Goal: Transaction & Acquisition: Purchase product/service

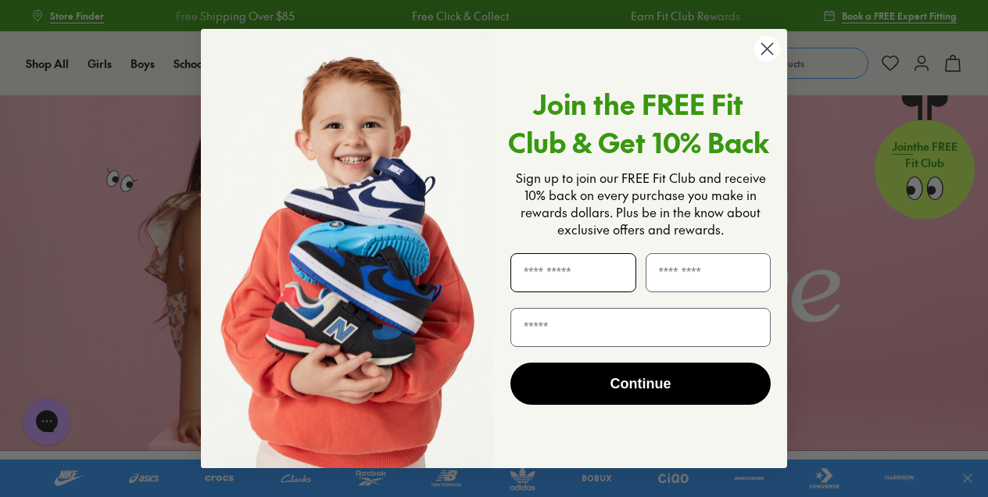
click at [551, 285] on input "First Name" at bounding box center [573, 272] width 126 height 39
type input "**********"
drag, startPoint x: 546, startPoint y: 327, endPoint x: 546, endPoint y: 338, distance: 10.9
click at [546, 327] on input "**********" at bounding box center [640, 327] width 260 height 39
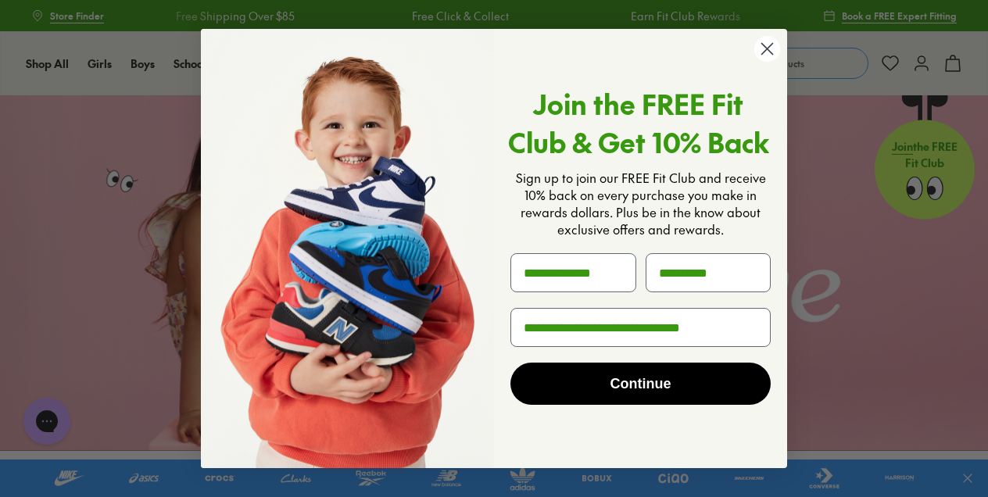
type input "**********"
click at [553, 368] on button "Continue" at bounding box center [640, 384] width 260 height 42
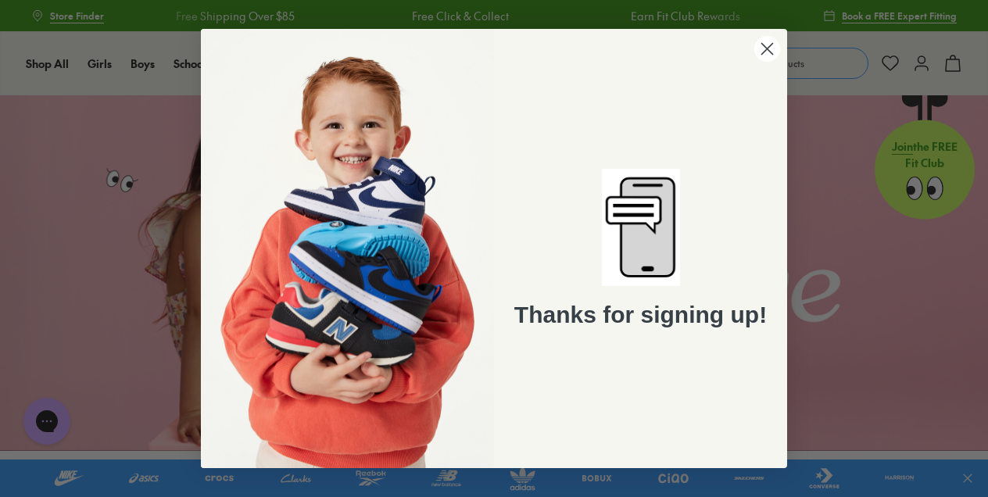
click at [771, 48] on circle "Close dialog" at bounding box center [767, 49] width 26 height 26
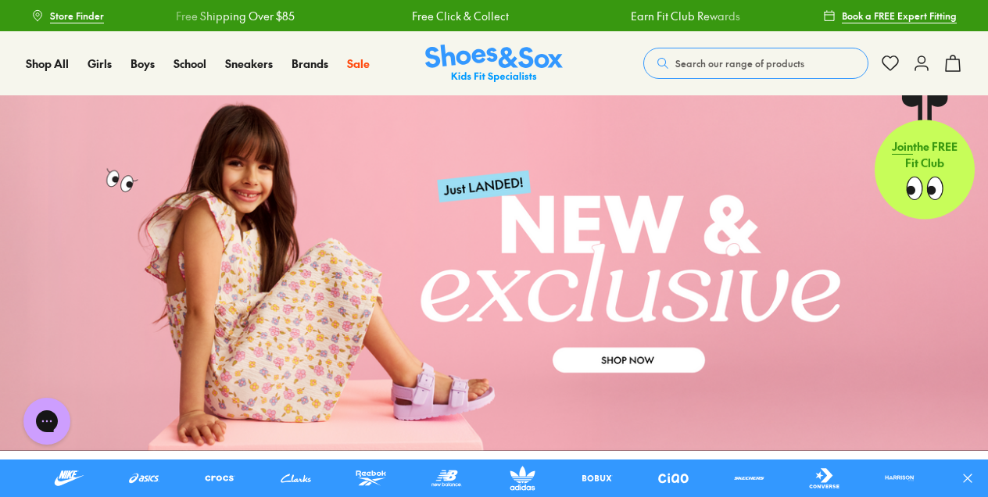
click at [694, 61] on span "Search our range of products" at bounding box center [739, 63] width 129 height 14
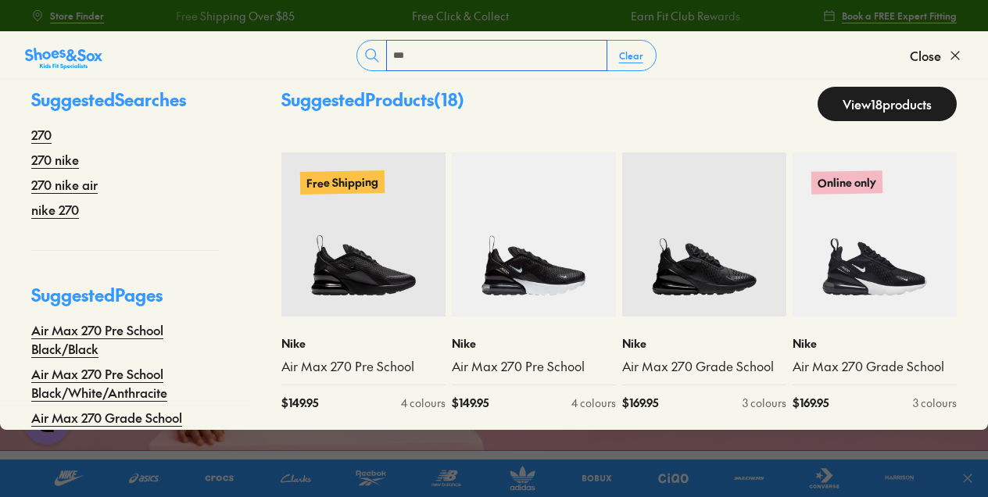
scroll to position [34, 0]
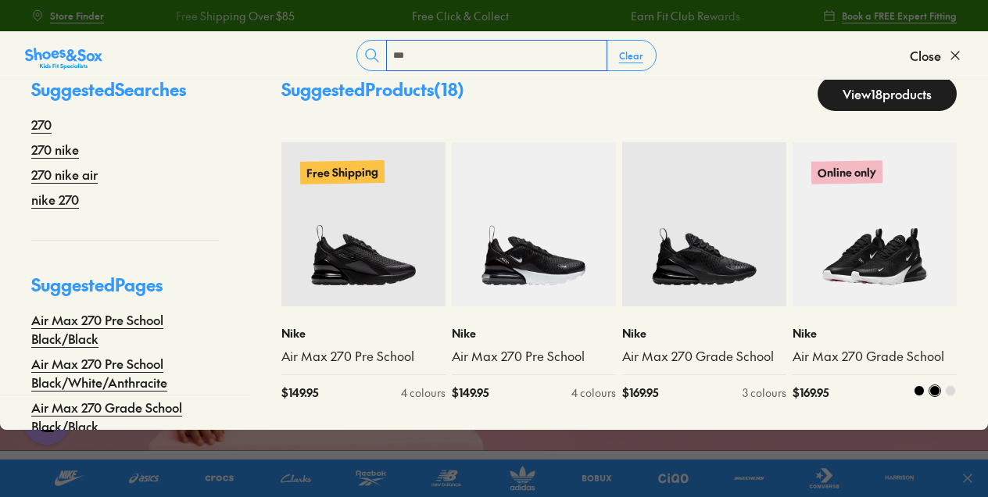
type input "***"
click at [861, 274] on img at bounding box center [875, 224] width 164 height 164
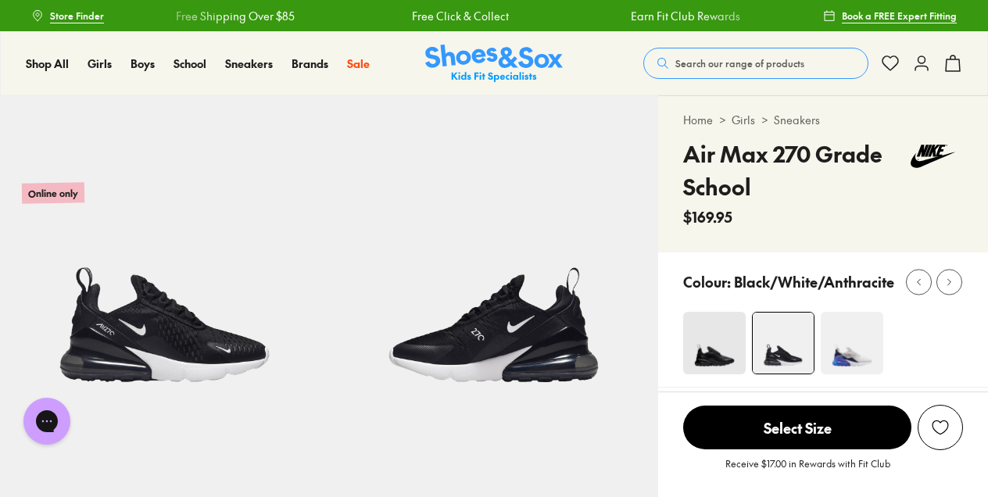
select select "*"
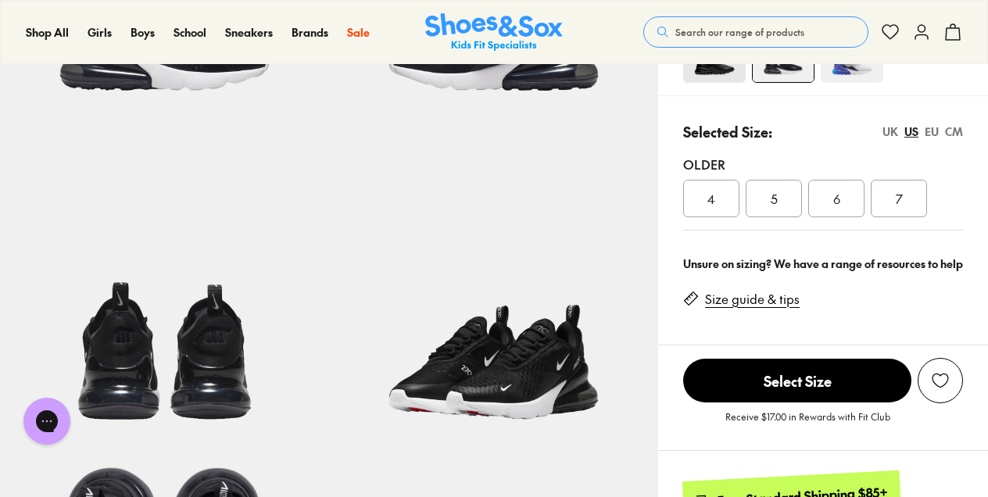
scroll to position [234, 0]
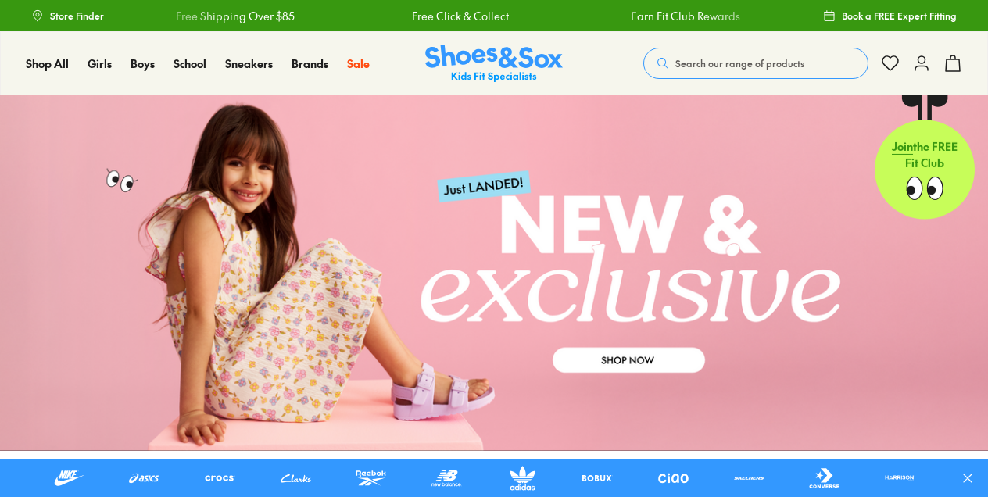
scroll to position [391, 0]
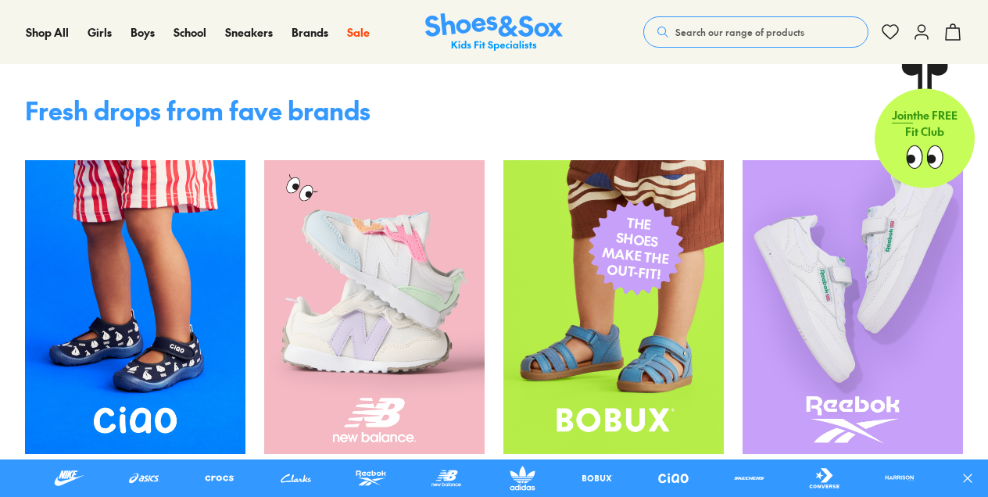
click at [718, 32] on span "Search our range of products" at bounding box center [739, 32] width 129 height 14
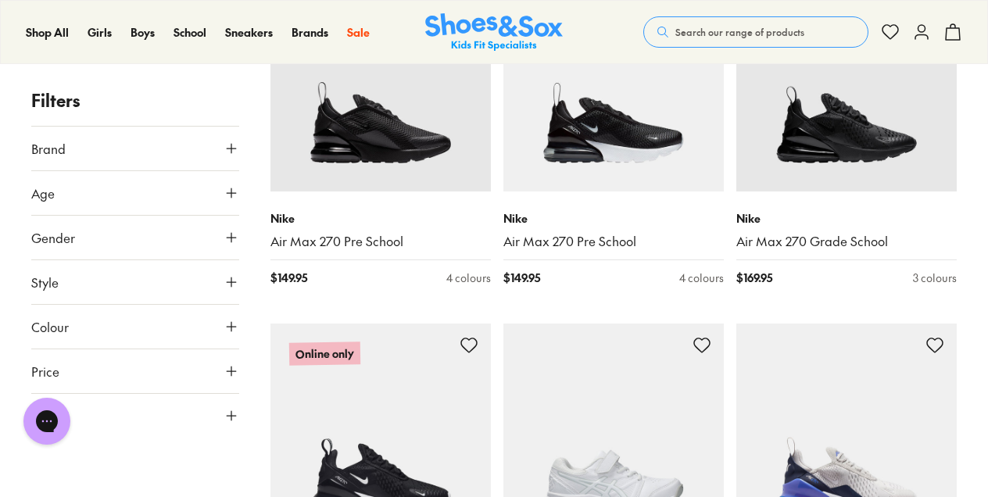
scroll to position [391, 0]
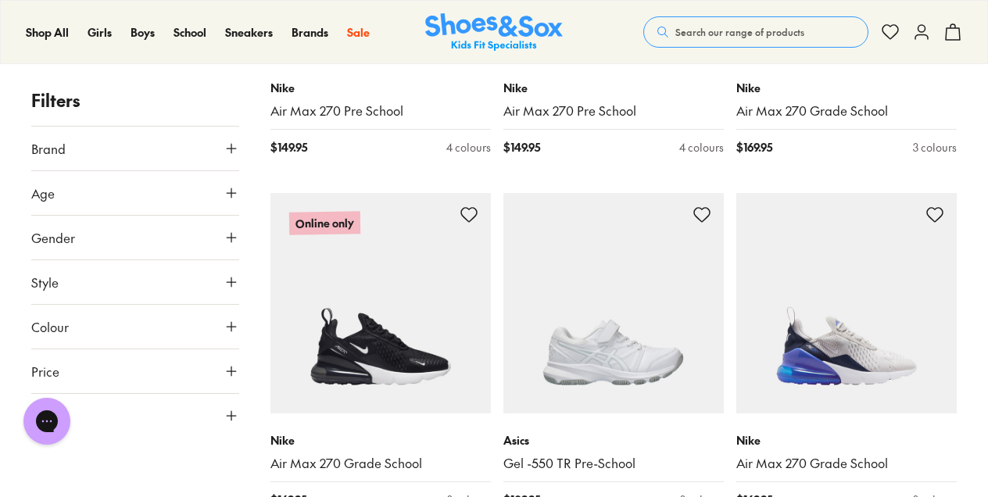
click at [230, 185] on icon at bounding box center [232, 193] width 16 height 16
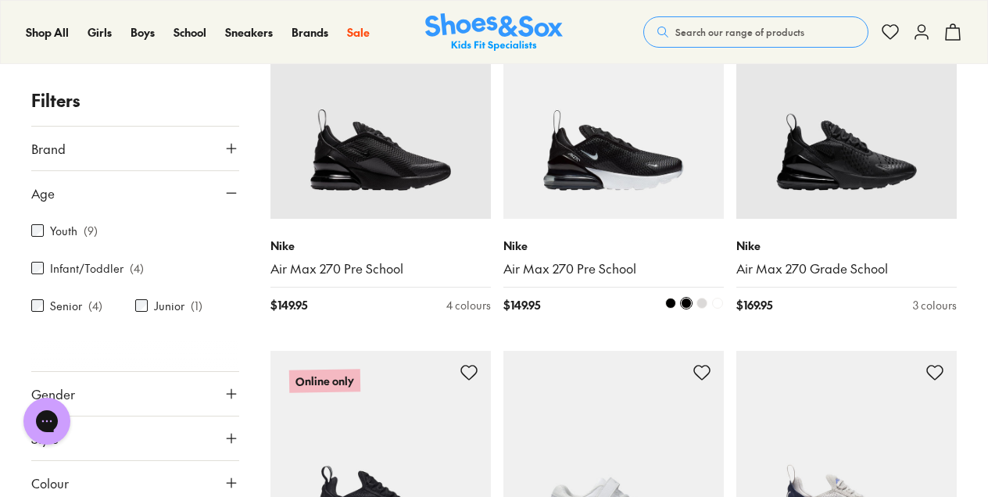
scroll to position [234, 0]
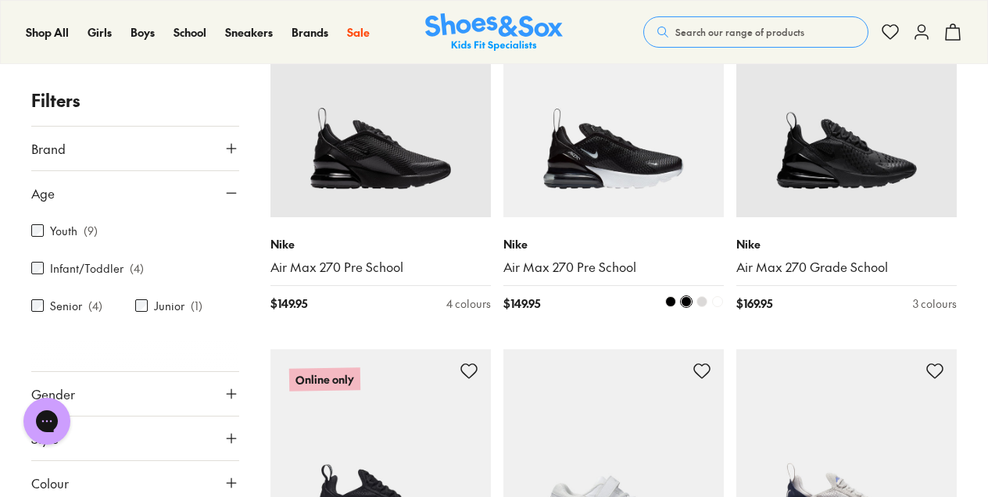
click at [621, 151] on img at bounding box center [613, 107] width 220 height 220
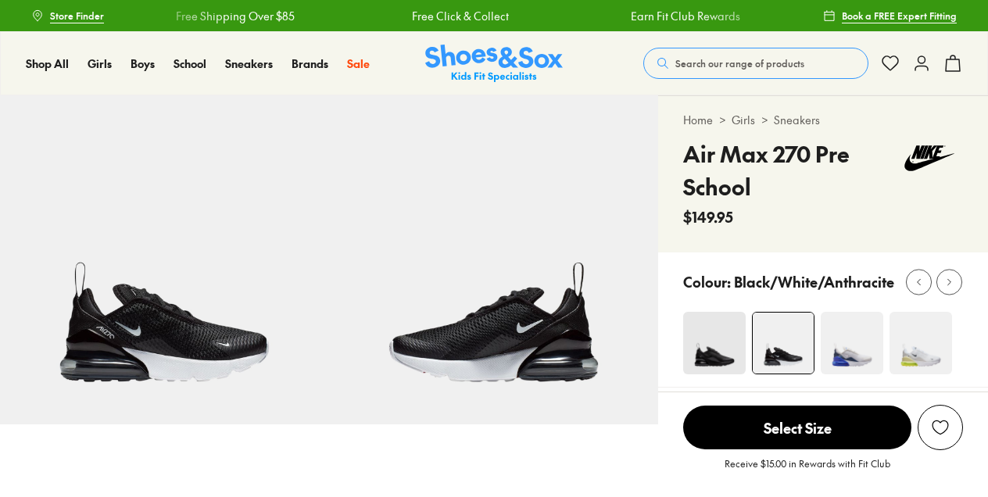
select select "*"
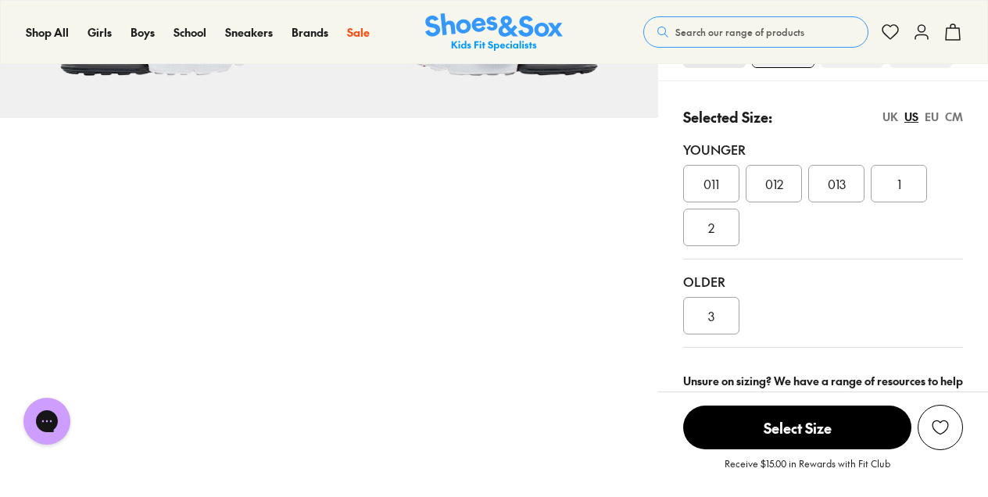
scroll to position [313, 0]
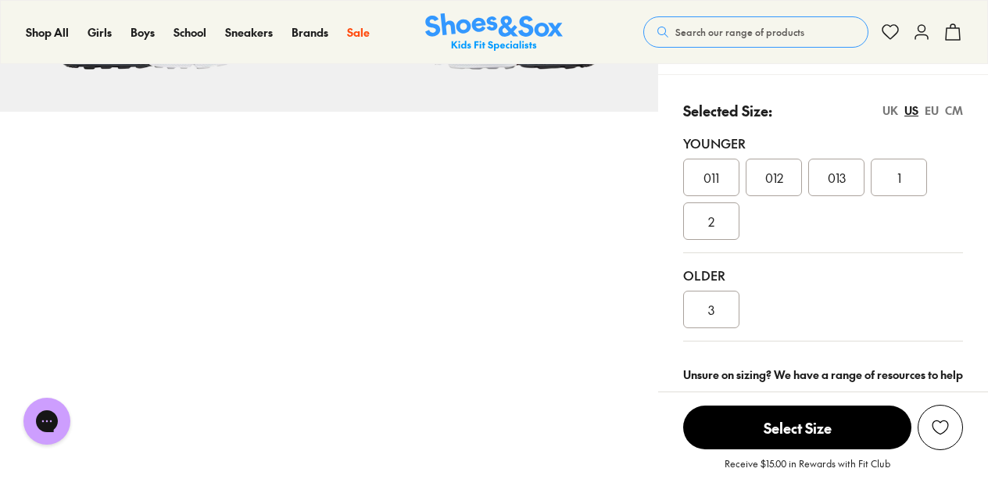
click at [721, 313] on div "3" at bounding box center [711, 310] width 56 height 38
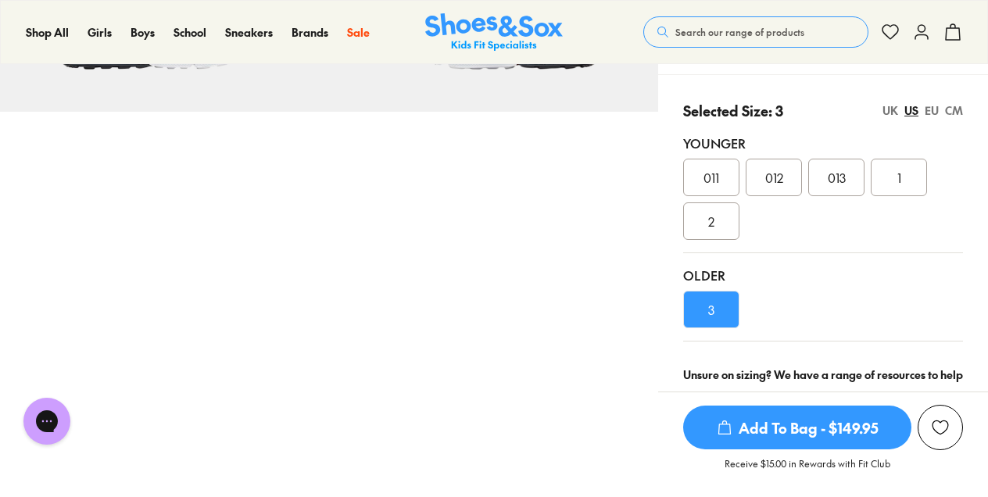
click at [777, 435] on span "Add To Bag - $149.95" at bounding box center [797, 428] width 228 height 44
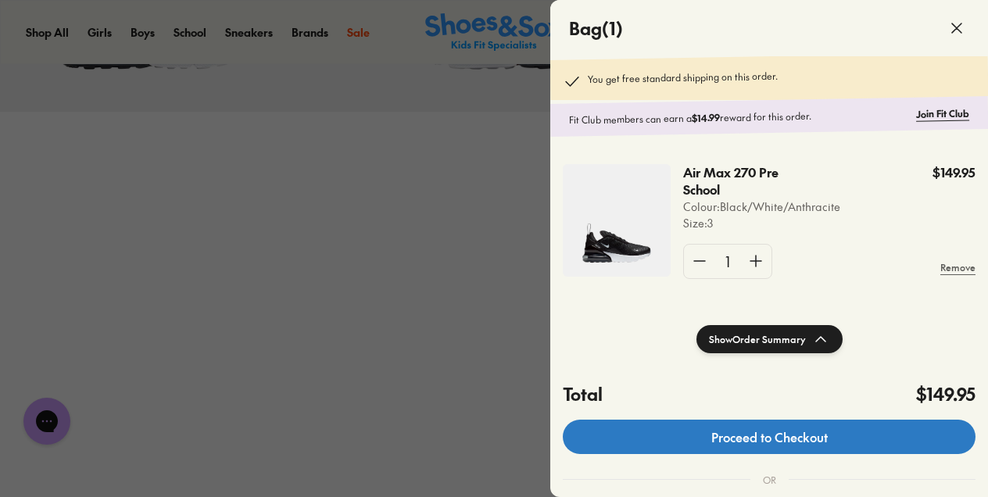
click at [775, 450] on link "Proceed to Checkout" at bounding box center [769, 437] width 413 height 34
